Goal: Task Accomplishment & Management: Use online tool/utility

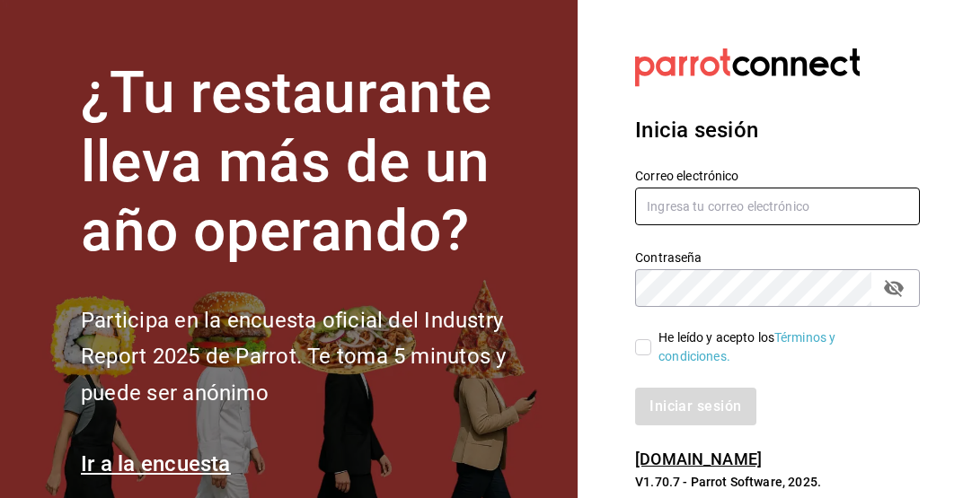
click at [742, 204] on input "text" at bounding box center [777, 207] width 285 height 38
type input "fatimabm@foodinmotion.mx"
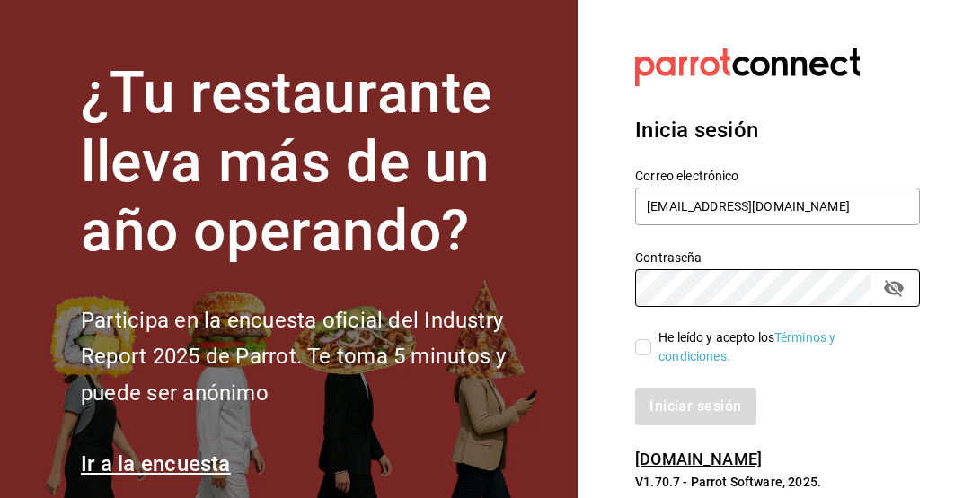
click at [649, 342] on input "He leído y acepto los Términos y condiciones." at bounding box center [643, 347] width 16 height 16
checkbox input "true"
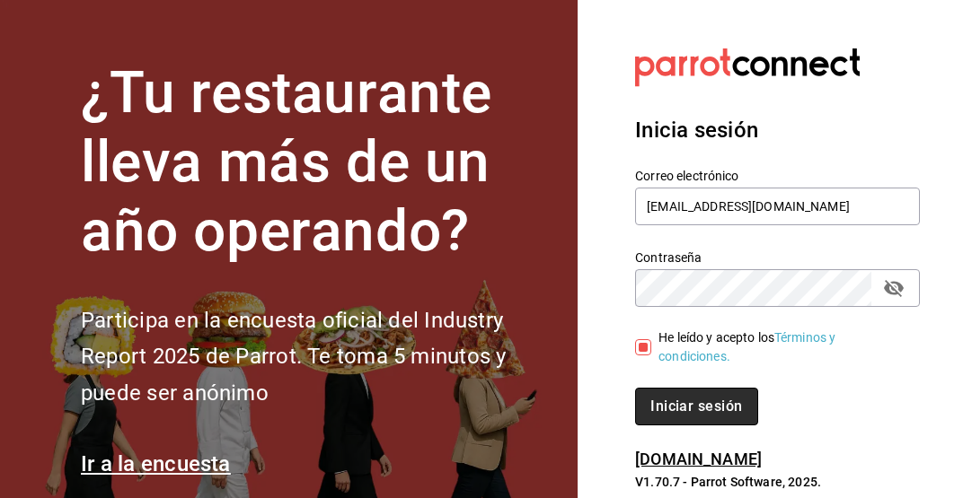
click at [686, 399] on button "Iniciar sesión" at bounding box center [696, 407] width 122 height 38
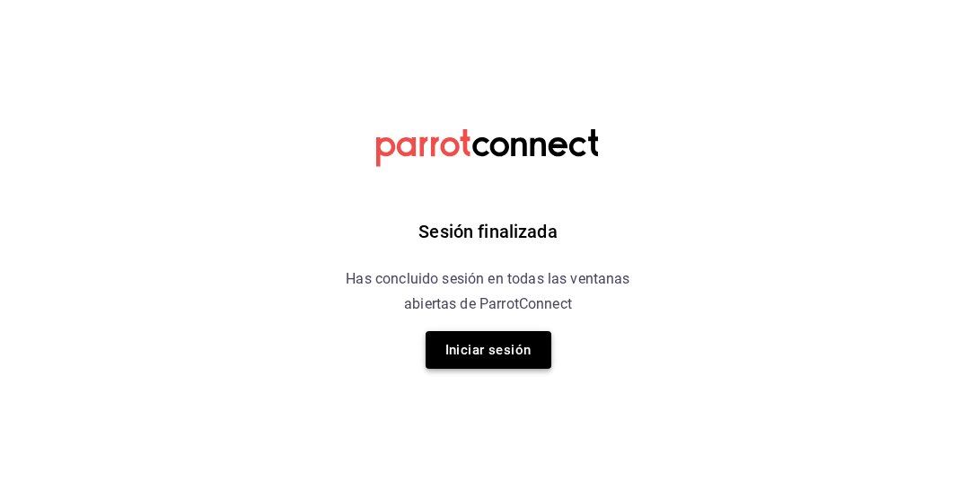
click at [509, 347] on button "Iniciar sesión" at bounding box center [489, 350] width 126 height 38
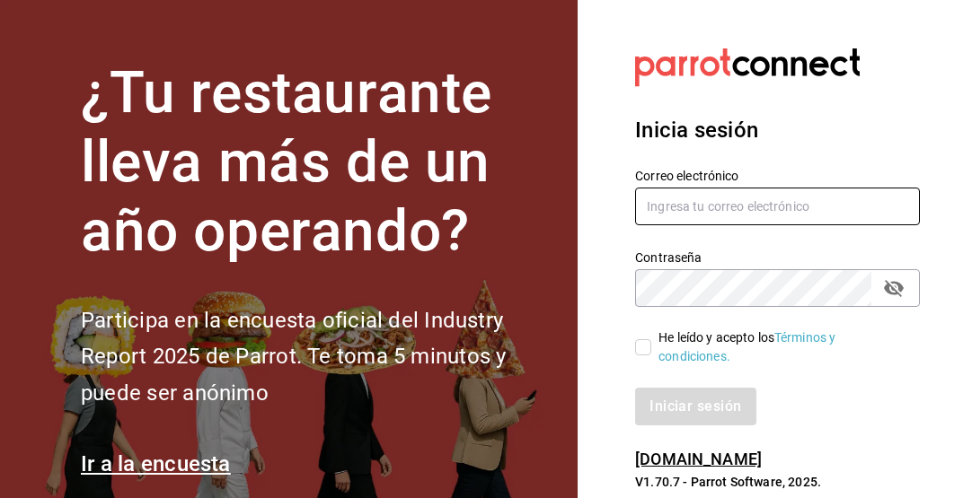
type input "fatimabm@foodinmotion.mx"
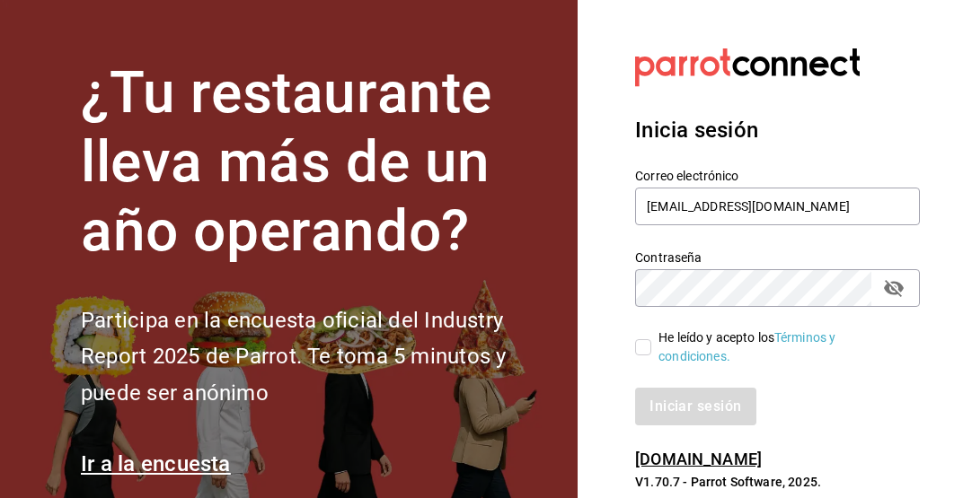
click at [635, 349] on input "He leído y acepto los Términos y condiciones." at bounding box center [643, 347] width 16 height 16
checkbox input "true"
click at [679, 392] on button "Iniciar sesión" at bounding box center [696, 407] width 122 height 38
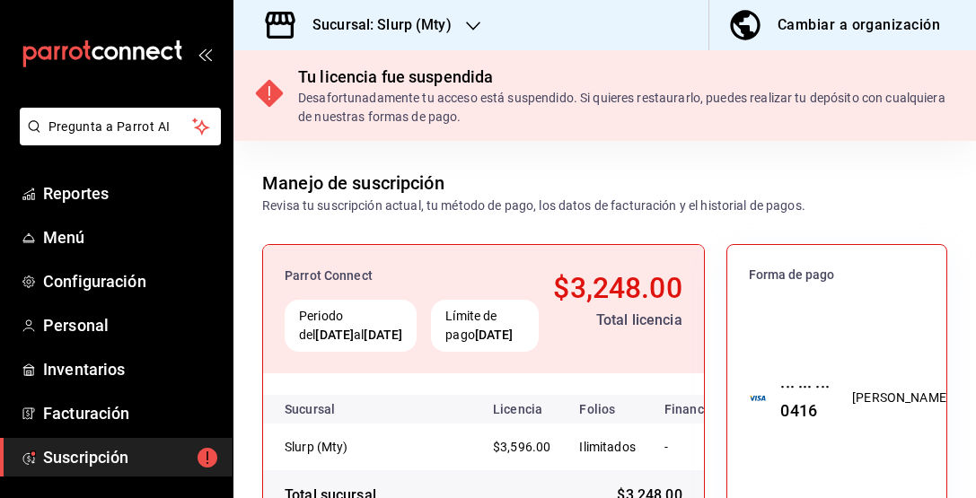
click at [455, 23] on div "Sucursal: Slurp (Mty)" at bounding box center [368, 25] width 240 height 50
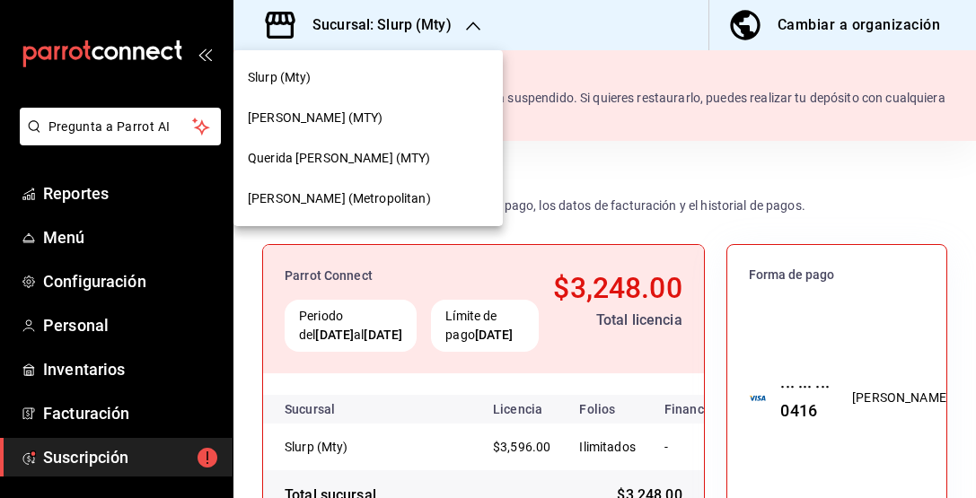
click at [396, 157] on div "Querida [PERSON_NAME] (MTY)" at bounding box center [368, 158] width 241 height 19
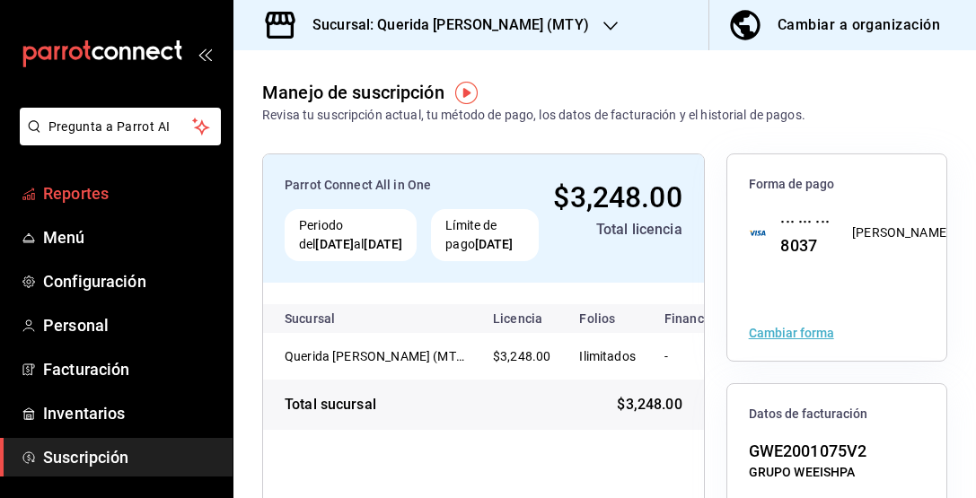
click at [110, 189] on span "Reportes" at bounding box center [130, 193] width 175 height 24
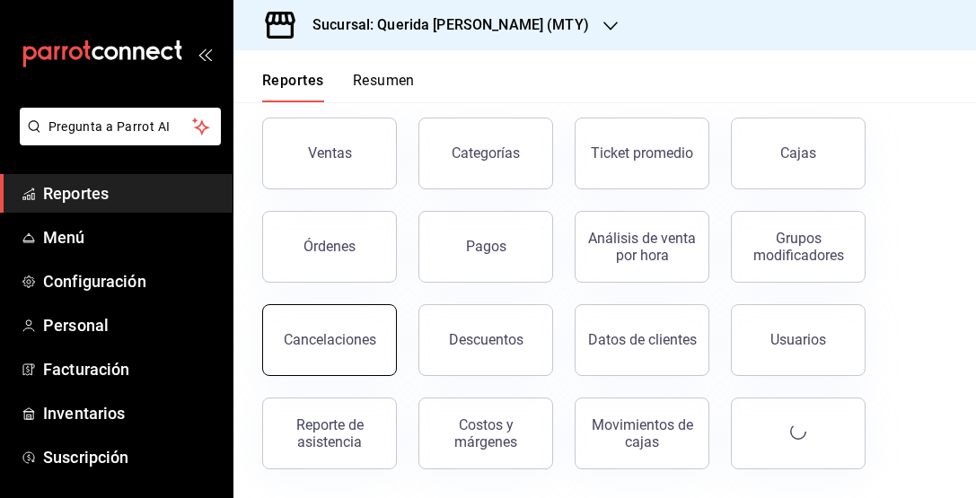
scroll to position [86, 0]
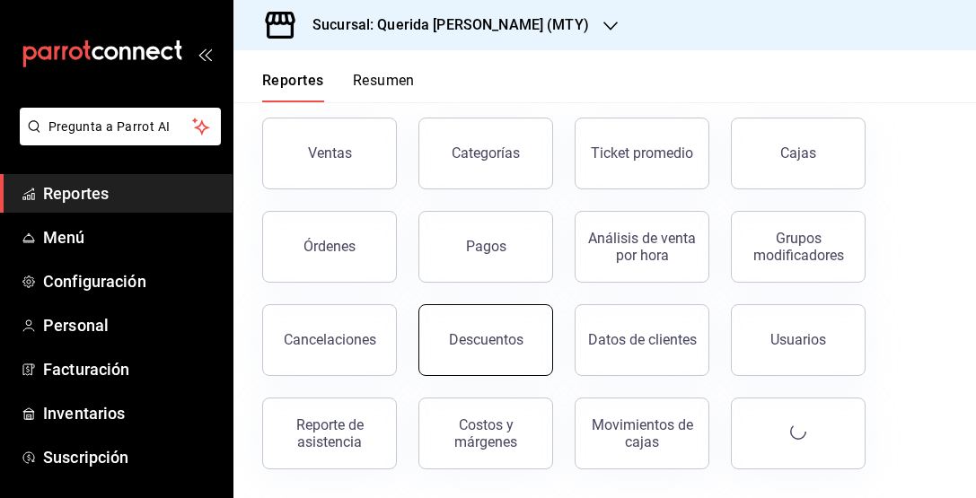
click at [462, 333] on div "Descuentos" at bounding box center [486, 339] width 75 height 17
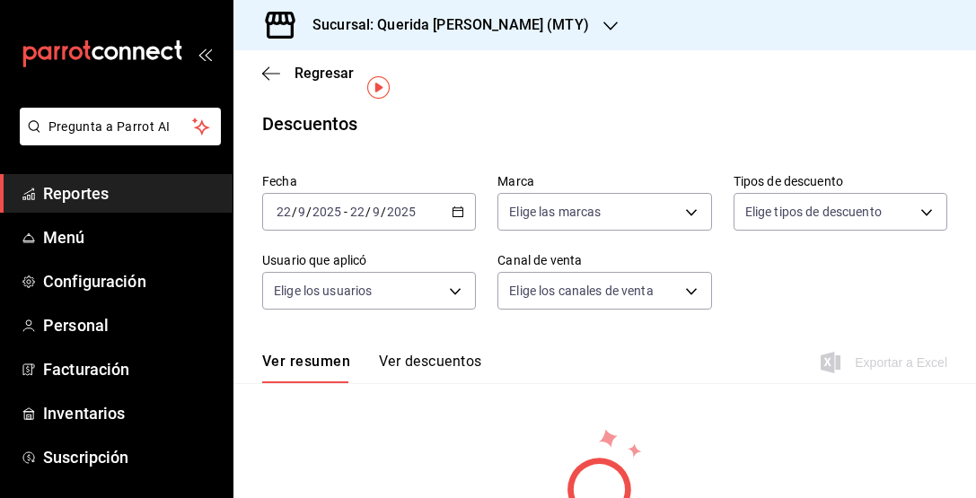
scroll to position [37, 0]
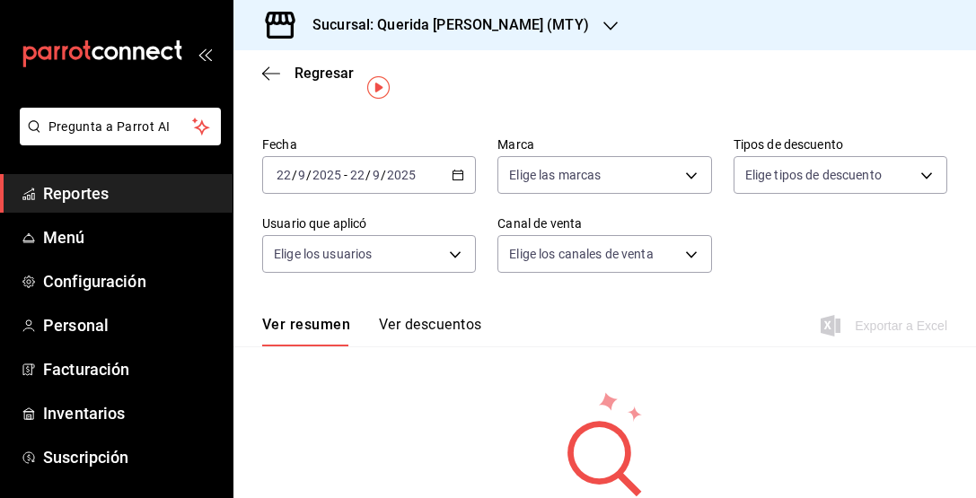
click at [452, 185] on div "2025-09-22 22 / 9 / 2025 - 2025-09-22 22 / 9 / 2025" at bounding box center [369, 175] width 214 height 38
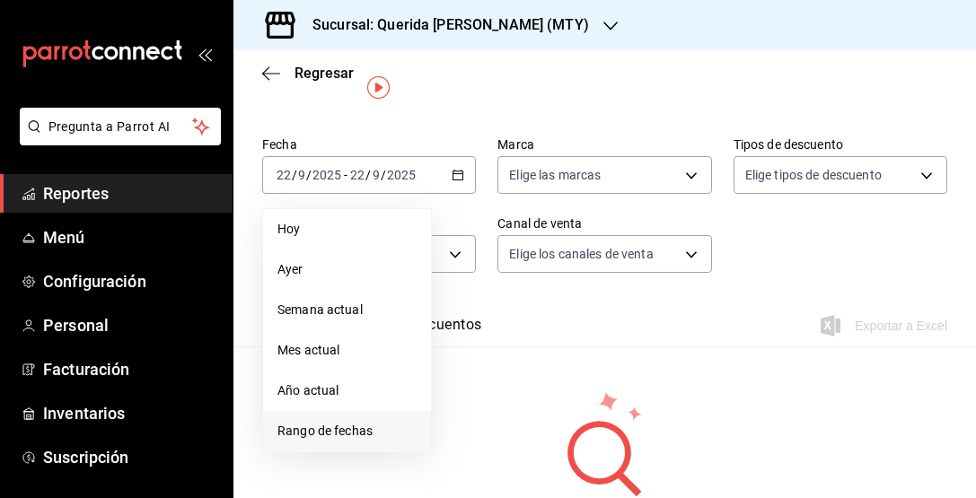
click at [389, 421] on li "Rango de fechas" at bounding box center [347, 431] width 168 height 40
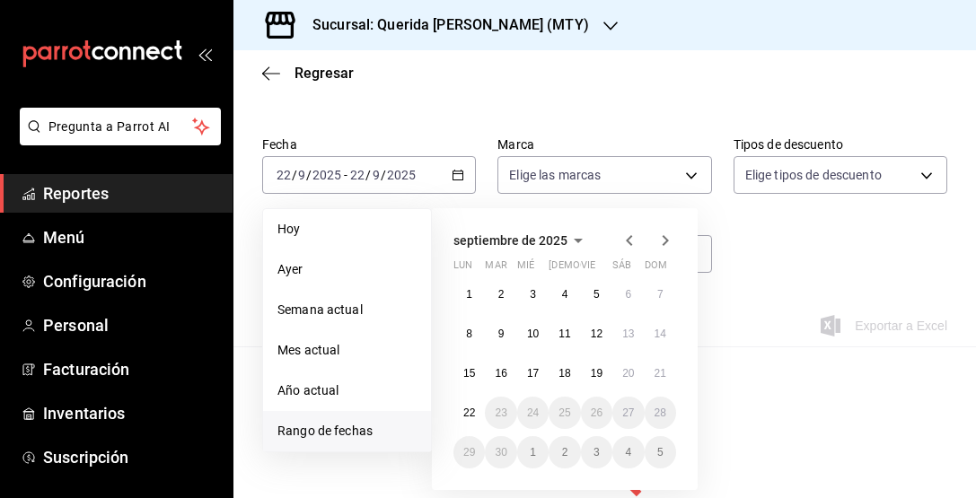
scroll to position [118, 0]
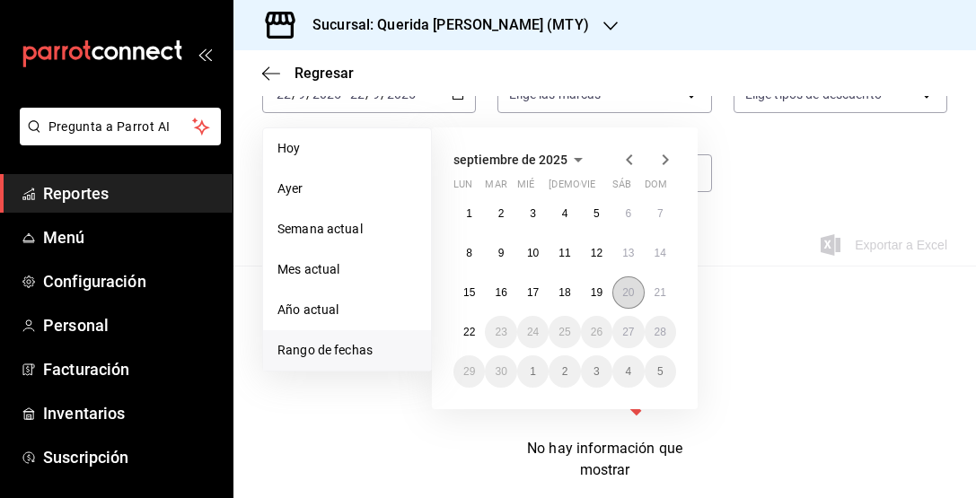
click at [627, 296] on abbr "20" at bounding box center [628, 292] width 12 height 13
click at [656, 295] on abbr "21" at bounding box center [661, 292] width 12 height 13
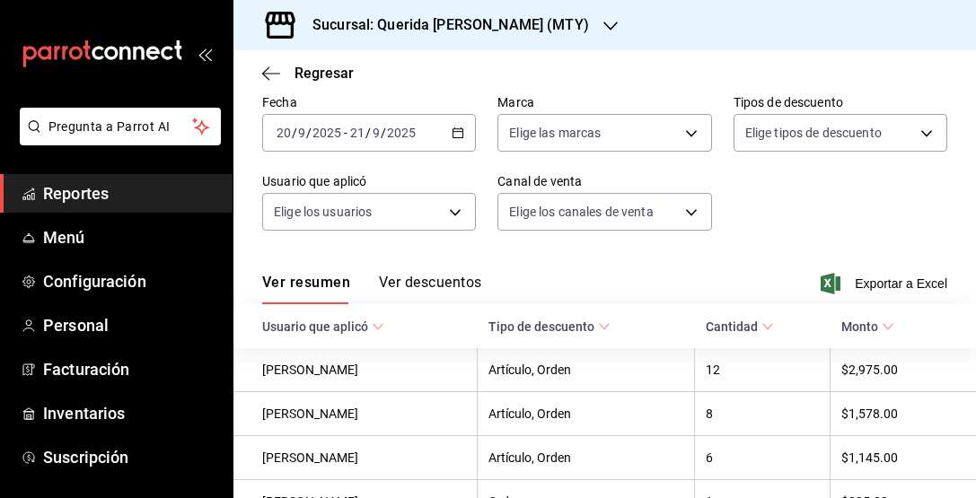
scroll to position [114, 0]
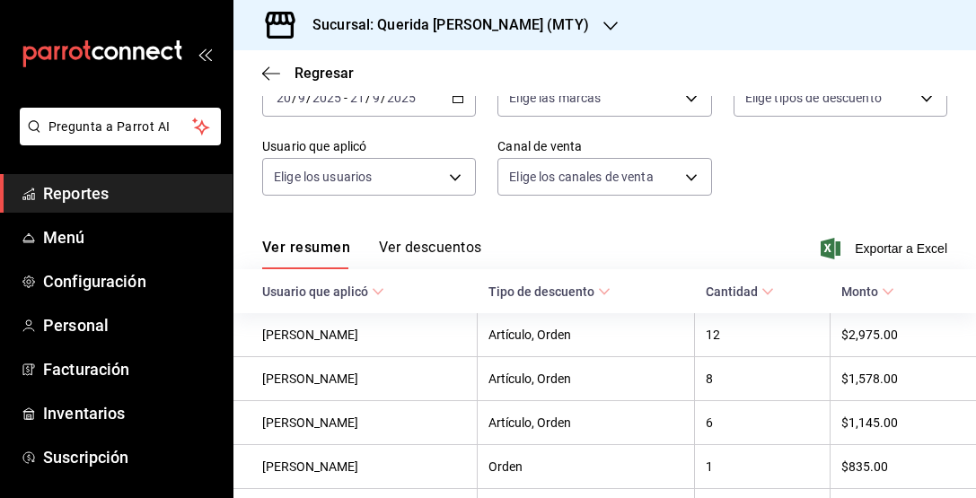
click at [455, 99] on icon "button" at bounding box center [458, 98] width 13 height 13
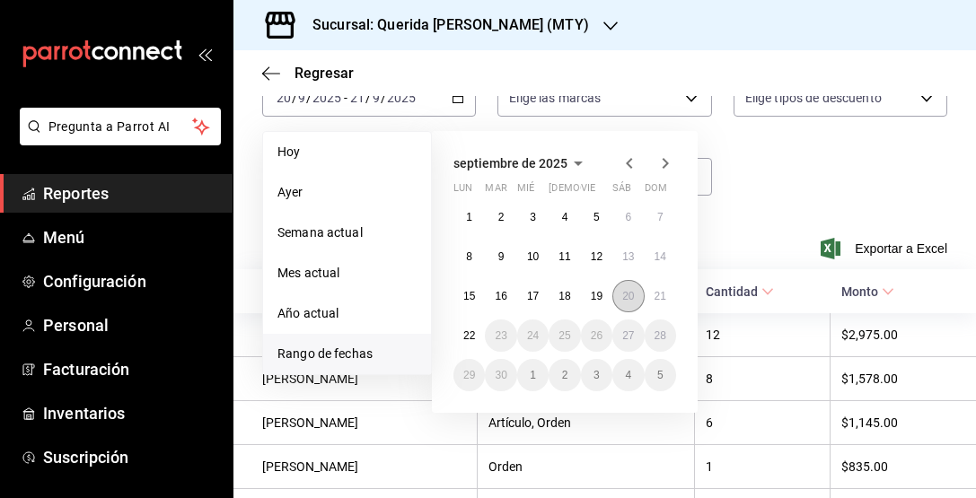
click at [629, 290] on abbr "20" at bounding box center [628, 296] width 12 height 13
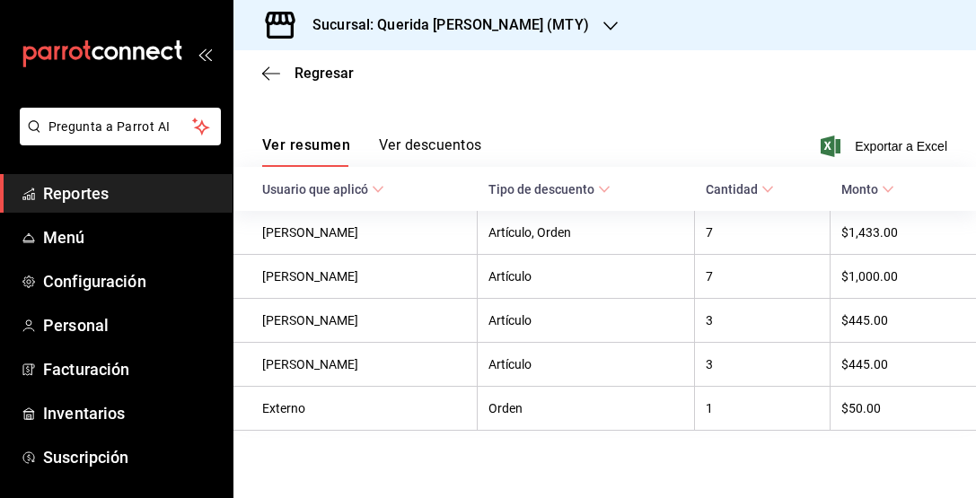
scroll to position [216, 0]
click at [888, 190] on icon at bounding box center [888, 190] width 13 height 13
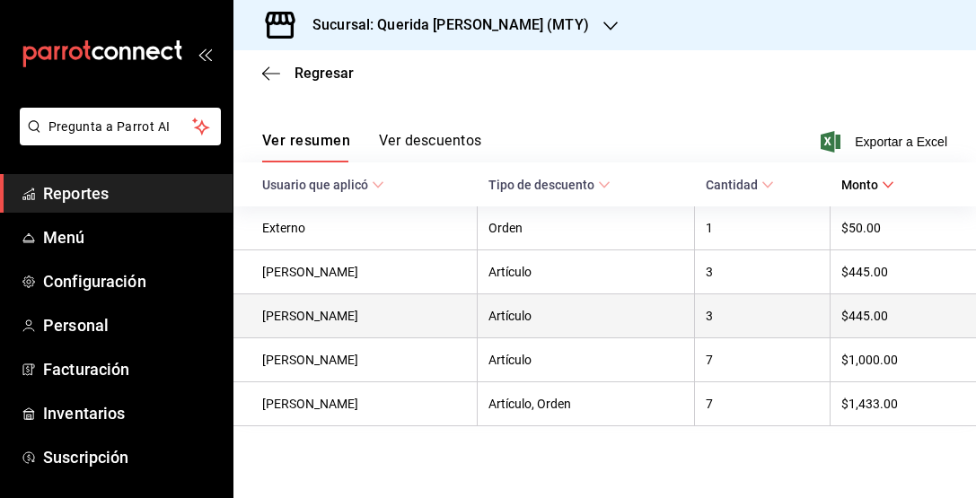
scroll to position [221, 0]
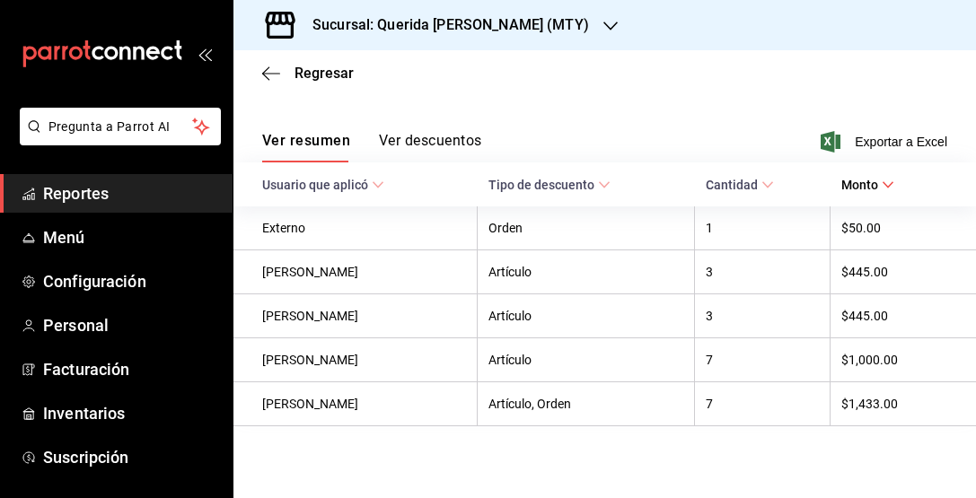
click at [452, 148] on button "Ver descuentos" at bounding box center [430, 147] width 102 height 31
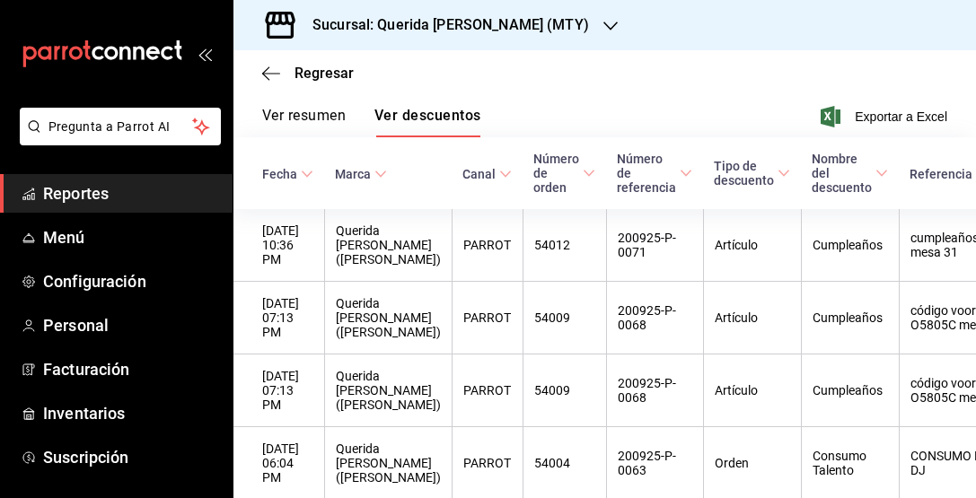
scroll to position [260, 0]
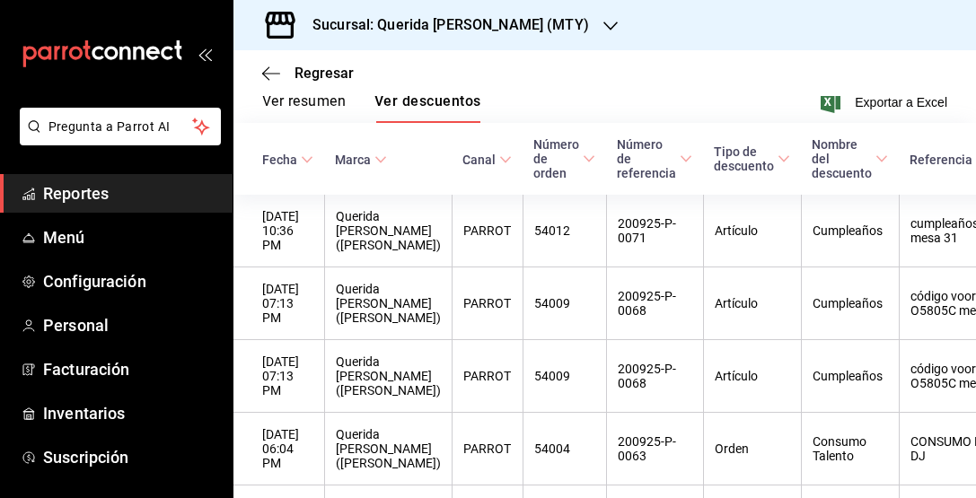
click at [329, 100] on button "Ver resumen" at bounding box center [304, 107] width 84 height 31
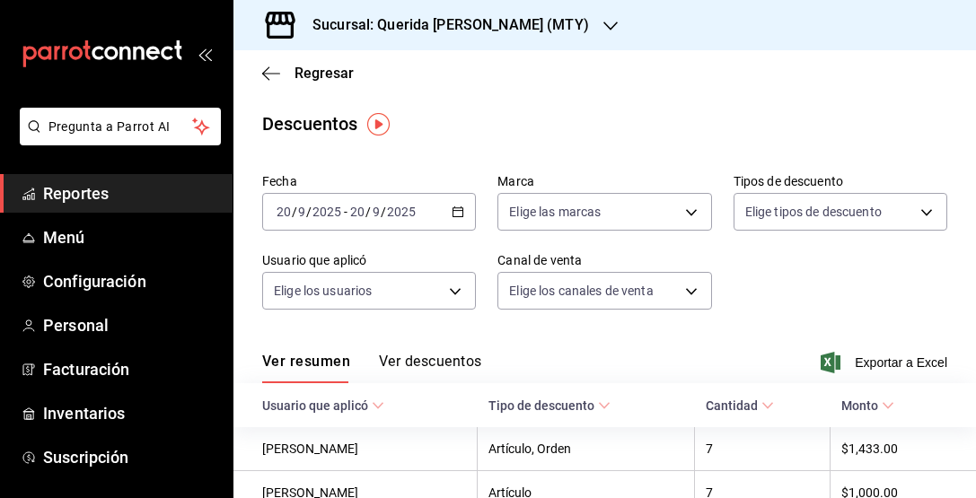
click at [459, 210] on \(Stroke\) "button" at bounding box center [458, 212] width 11 height 10
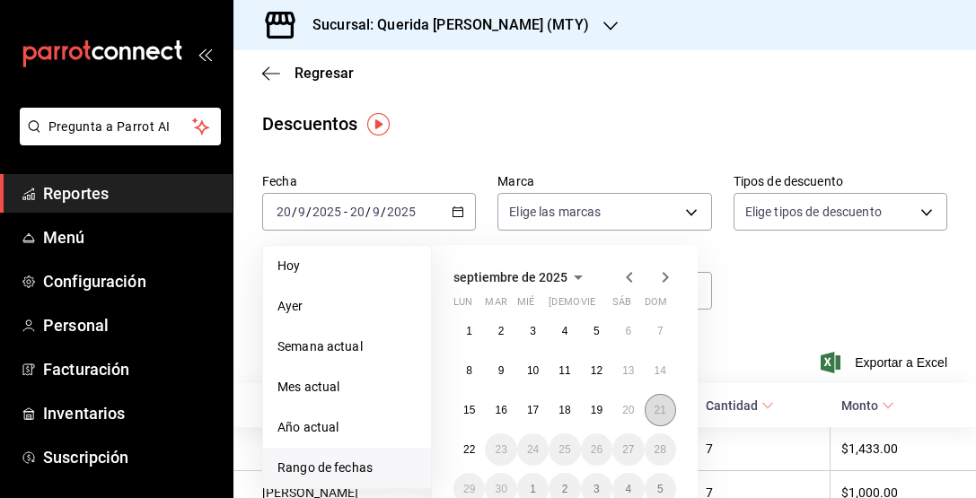
click at [663, 402] on button "21" at bounding box center [660, 410] width 31 height 32
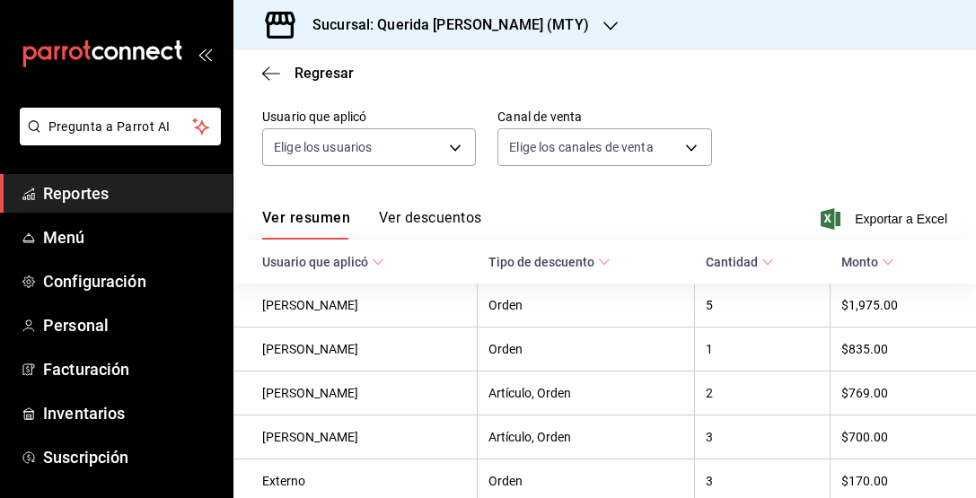
scroll to position [191, 0]
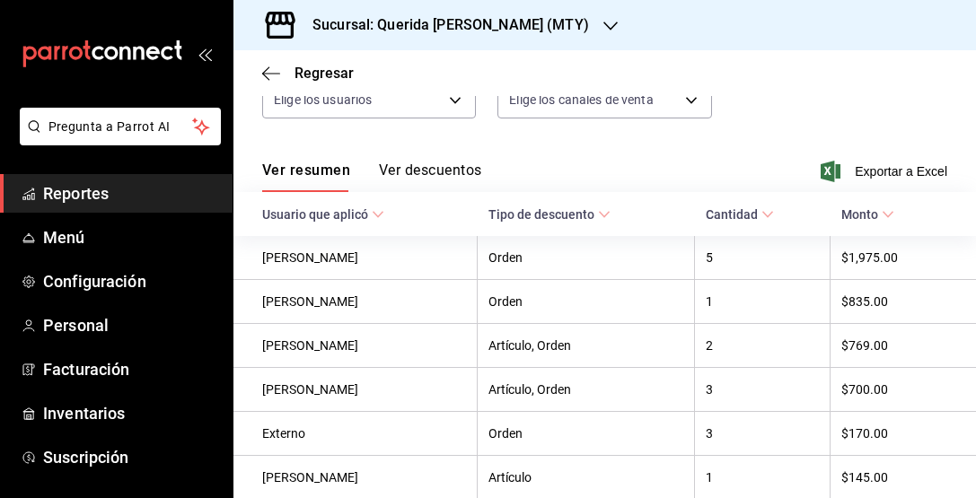
click at [894, 214] on icon at bounding box center [888, 214] width 13 height 13
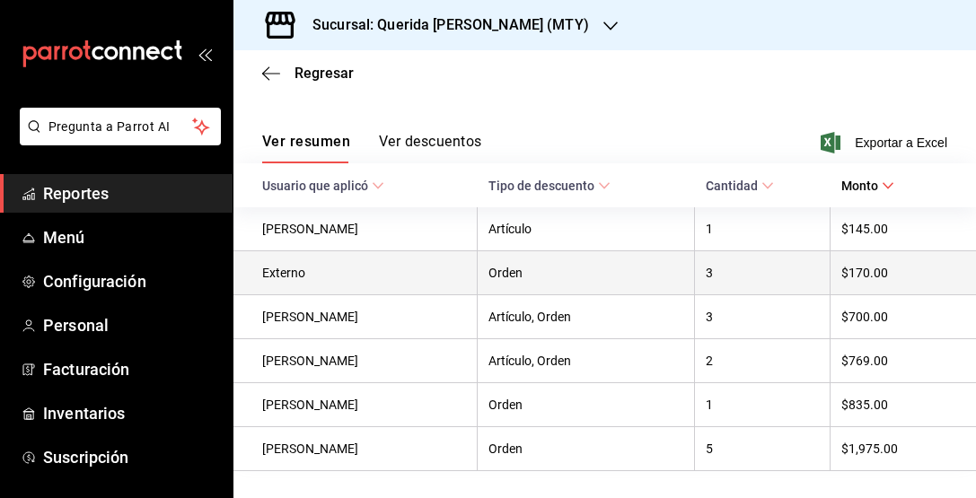
scroll to position [218, 0]
